Goal: Find specific page/section: Find specific page/section

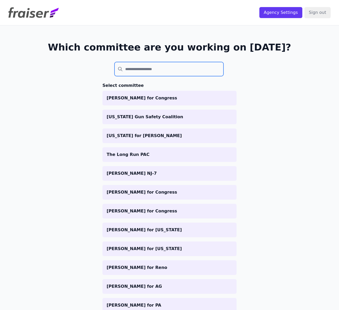
click at [162, 75] on input "search" at bounding box center [168, 69] width 109 height 14
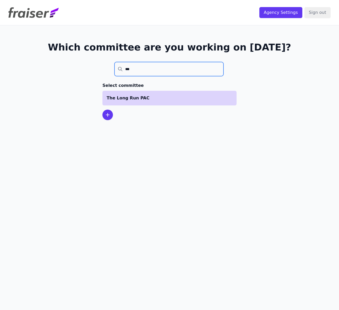
type input "***"
click at [147, 96] on p "The Long Run PAC" at bounding box center [169, 98] width 126 height 6
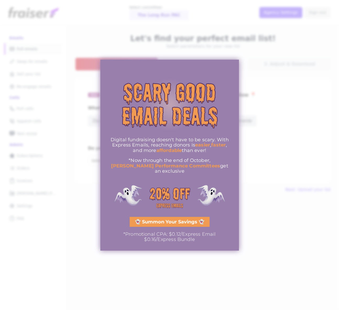
click at [274, 151] on div at bounding box center [169, 155] width 339 height 310
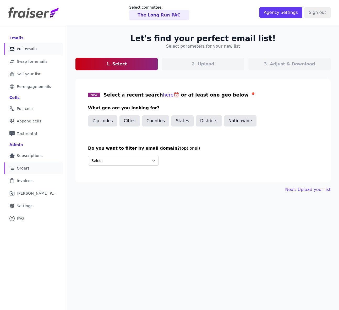
click at [27, 168] on span "Orders" at bounding box center [23, 168] width 13 height 5
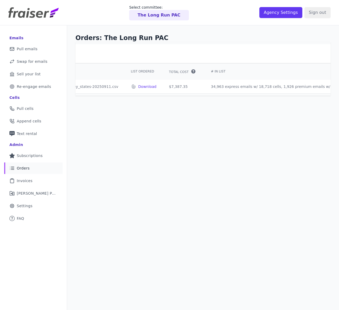
scroll to position [0, 135]
